Goal: Obtain resource: Obtain resource

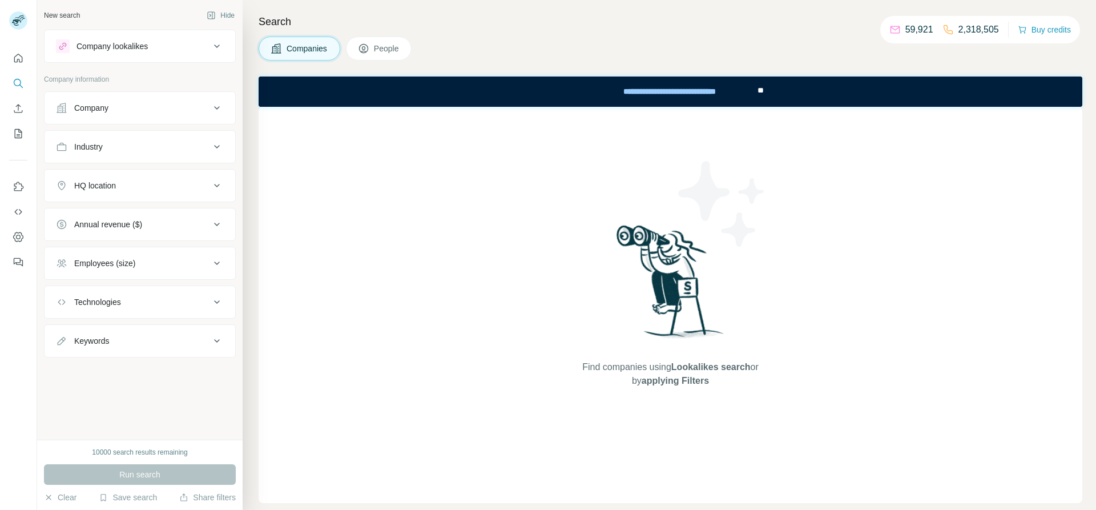
click at [160, 115] on button "Company" at bounding box center [140, 107] width 191 height 27
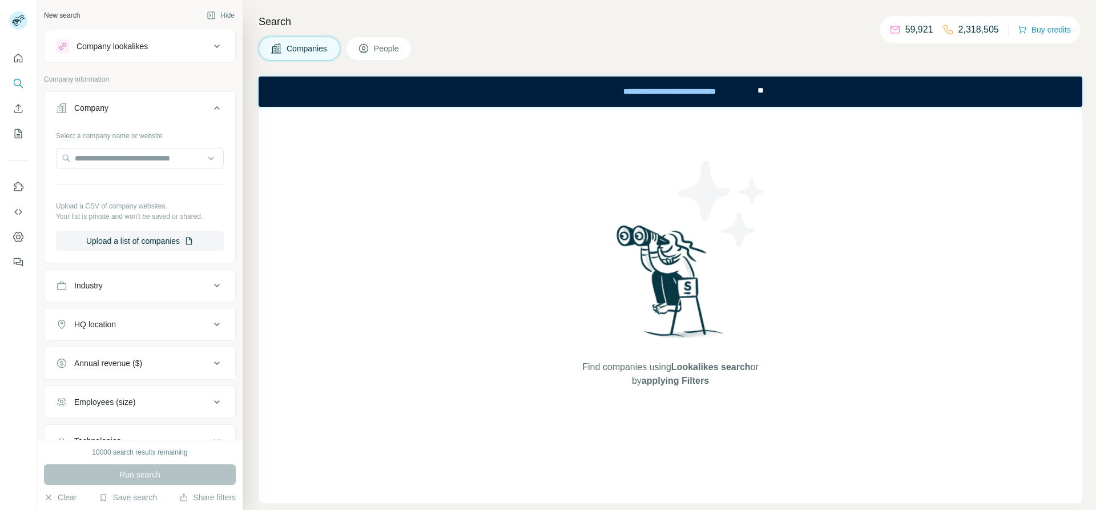
click at [147, 156] on input "text" at bounding box center [140, 158] width 168 height 21
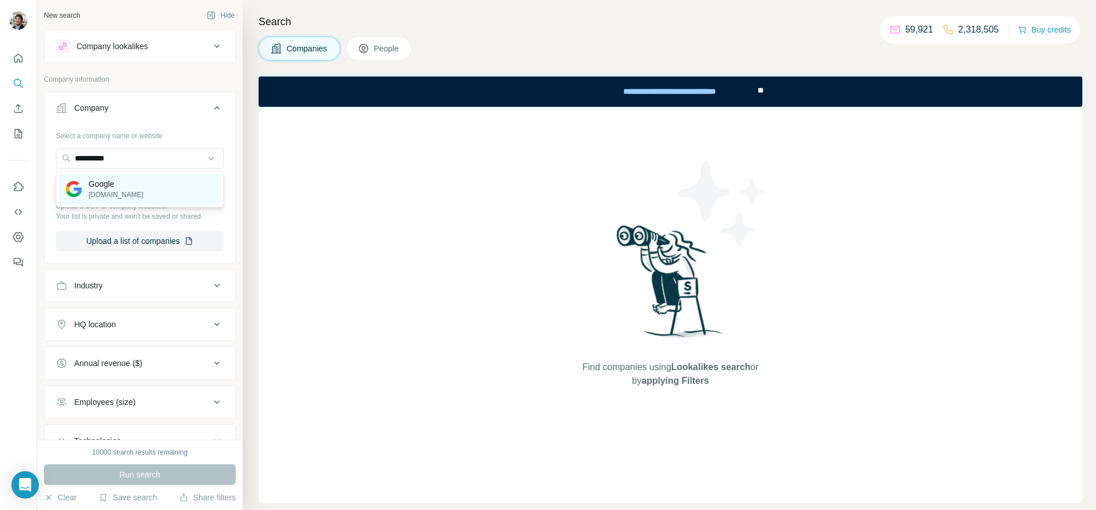
type input "**********"
click at [93, 193] on p "[DOMAIN_NAME]" at bounding box center [116, 195] width 55 height 10
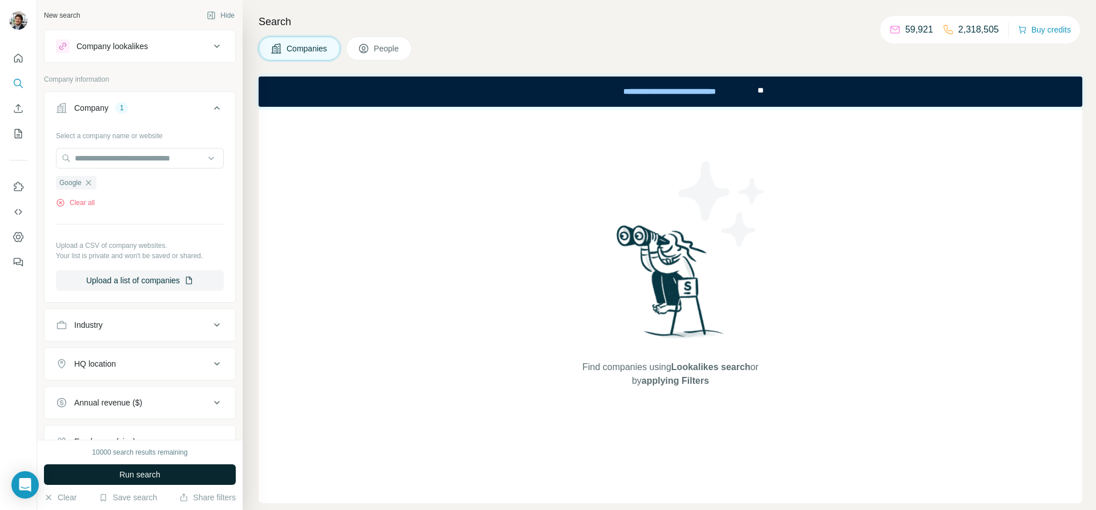
click at [163, 468] on button "Run search" at bounding box center [140, 474] width 192 height 21
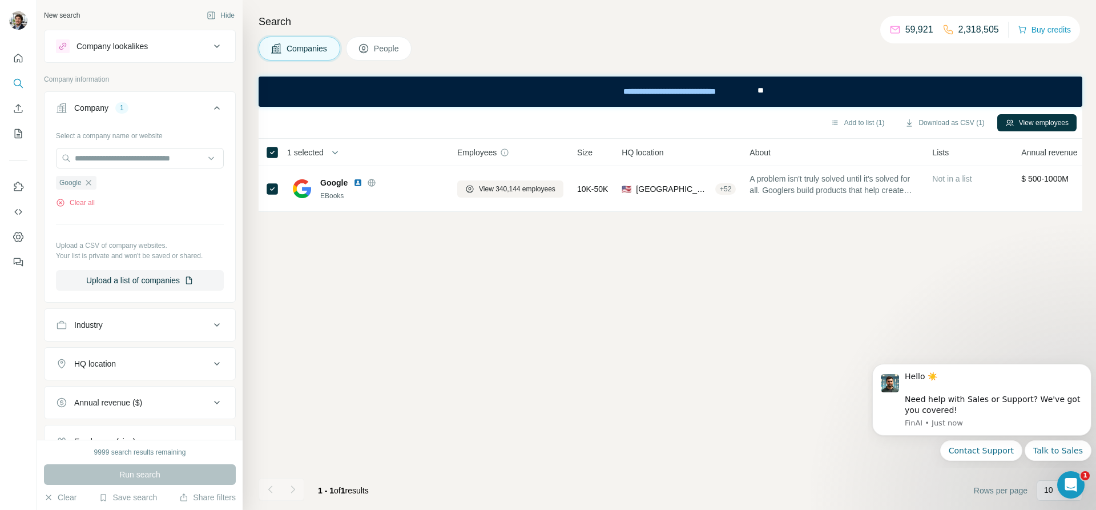
click at [1095, 165] on div "Search Companies People Add to list (1) Download as CSV (1) View employees 1 se…" at bounding box center [670, 255] width 854 height 510
click at [1047, 119] on button "View employees" at bounding box center [1037, 122] width 79 height 17
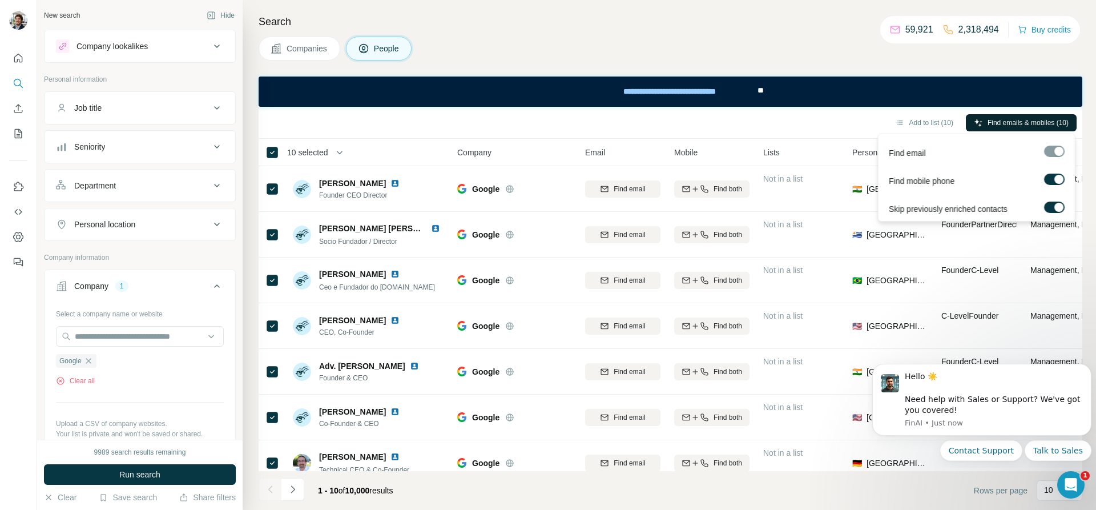
click at [1016, 120] on span "Find emails & mobiles (10)" at bounding box center [1028, 123] width 81 height 10
